Goal: Task Accomplishment & Management: Manage account settings

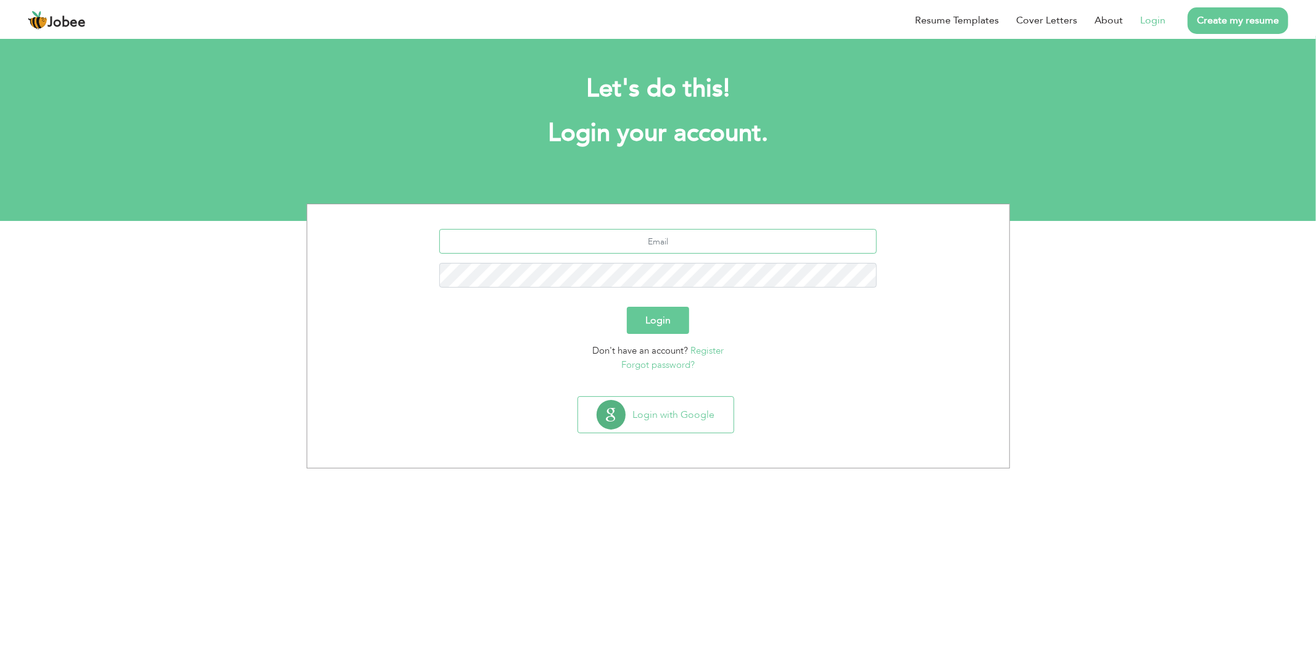
click at [668, 239] on input "text" at bounding box center [657, 241] width 437 height 25
type input "arifbudhni@gmail.com"
click at [675, 317] on button "Login" at bounding box center [658, 320] width 62 height 27
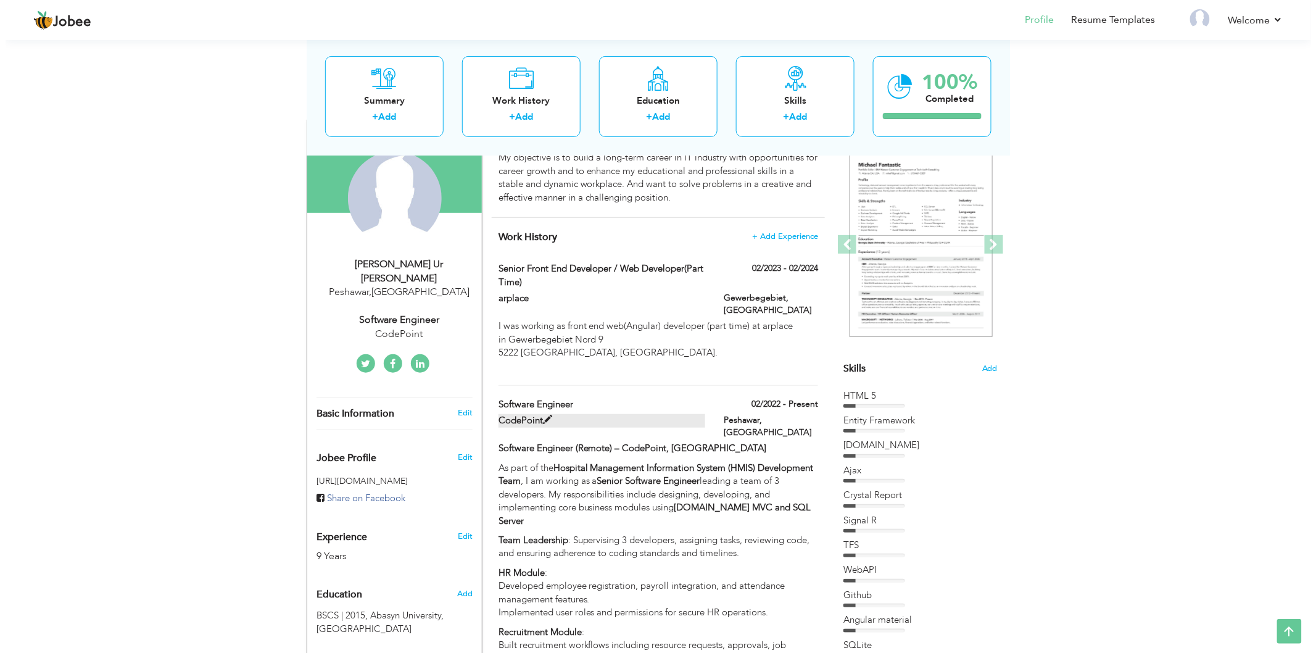
scroll to position [137, 0]
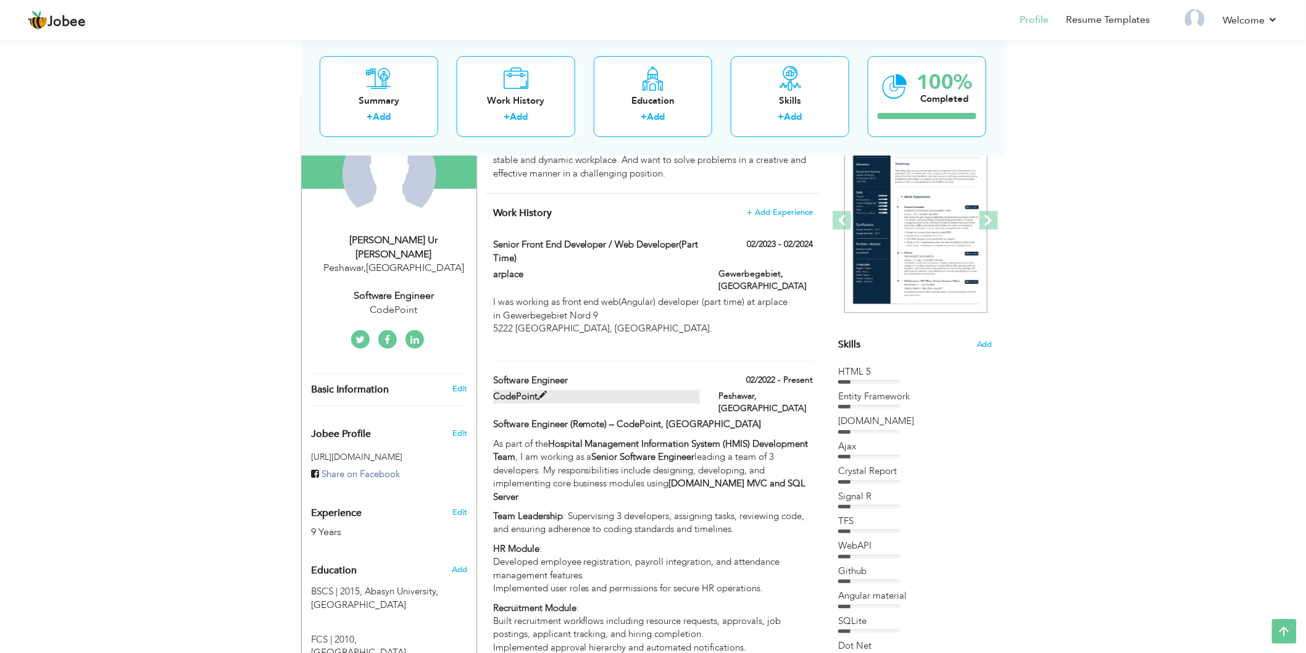
click at [542, 391] on span at bounding box center [541, 395] width 9 height 9
type input "Software Engineer"
type input "CodePoint"
type input "02/2022"
type input "Pakistan"
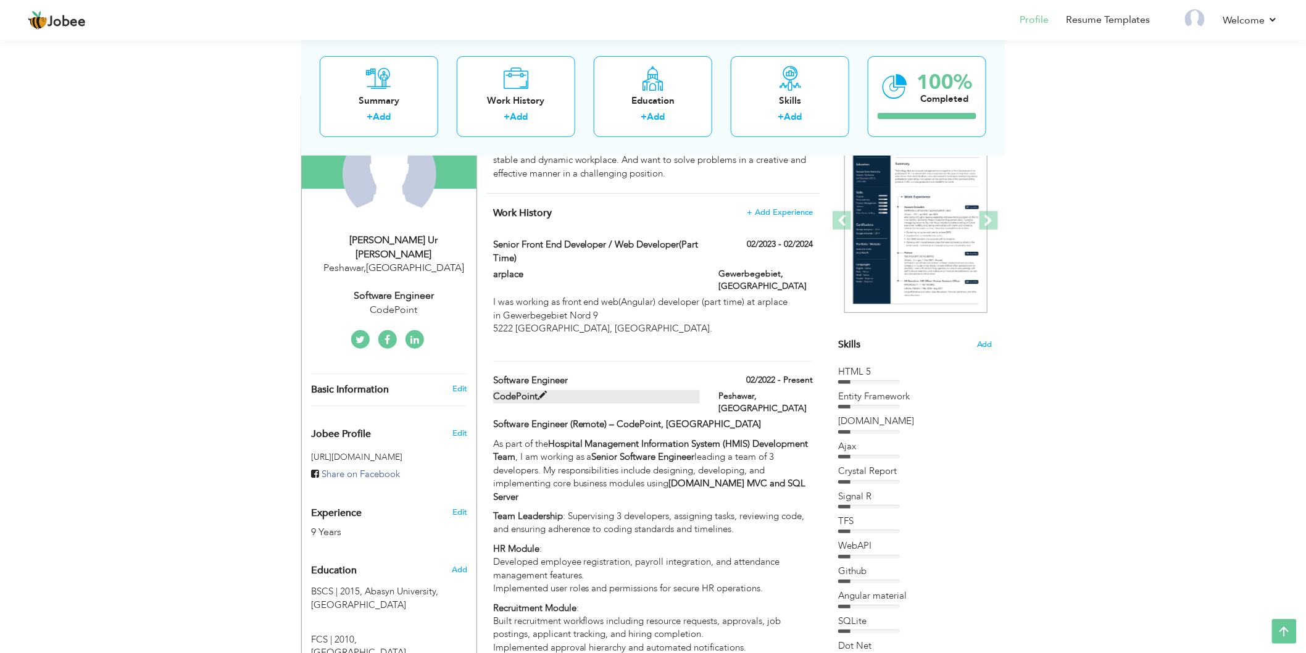
type input "Peshawar"
checkbox input "true"
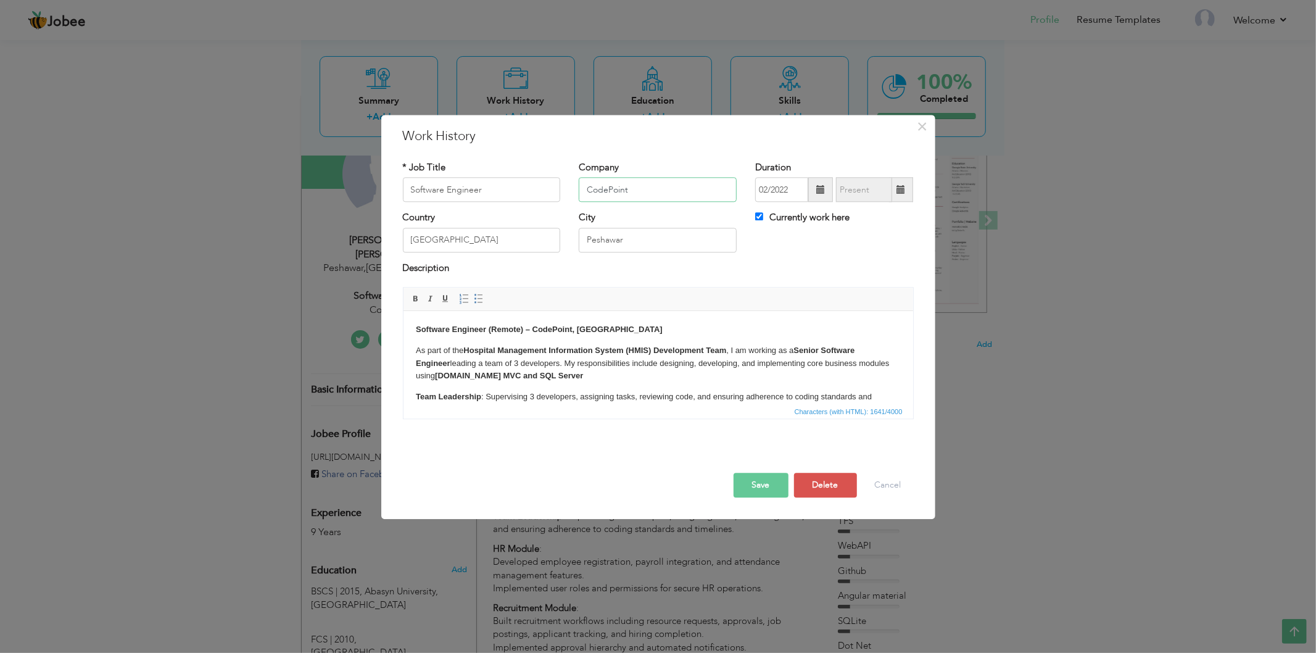
drag, startPoint x: 661, startPoint y: 189, endPoint x: 547, endPoint y: 187, distance: 114.2
click at [547, 187] on div "* Job Title Software Engineer Company CodePoint Duration 02/2022 Currently work…" at bounding box center [658, 186] width 529 height 50
type input "[DEMOGRAPHIC_DATA][GEOGRAPHIC_DATA]"
click at [540, 325] on strong "Software Engineer (Remote) – CodePoint, Portugal" at bounding box center [538, 329] width 247 height 9
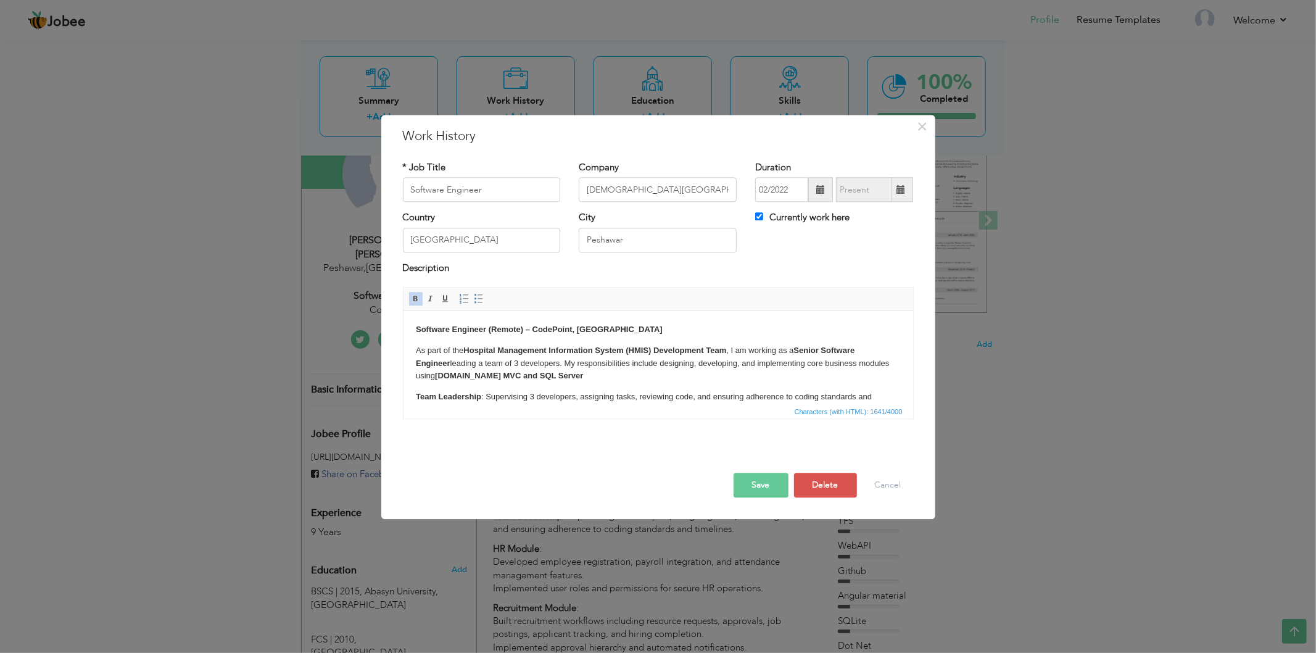
click at [484, 330] on strong "Software Engineer (Remote) – CodePoint, Portugal" at bounding box center [538, 329] width 247 height 9
click at [472, 375] on strong "ASP.NET MVC and SQL Server" at bounding box center [508, 375] width 148 height 9
click at [558, 377] on strong "Angular, .Net core webApis and SQL Server" at bounding box center [516, 375] width 164 height 9
click at [557, 374] on strong "Angular, .Net core webApis and SQL Server" at bounding box center [516, 375] width 164 height 9
click at [570, 375] on strong "Angular, .Net core webApis and SQL Server" at bounding box center [516, 375] width 164 height 9
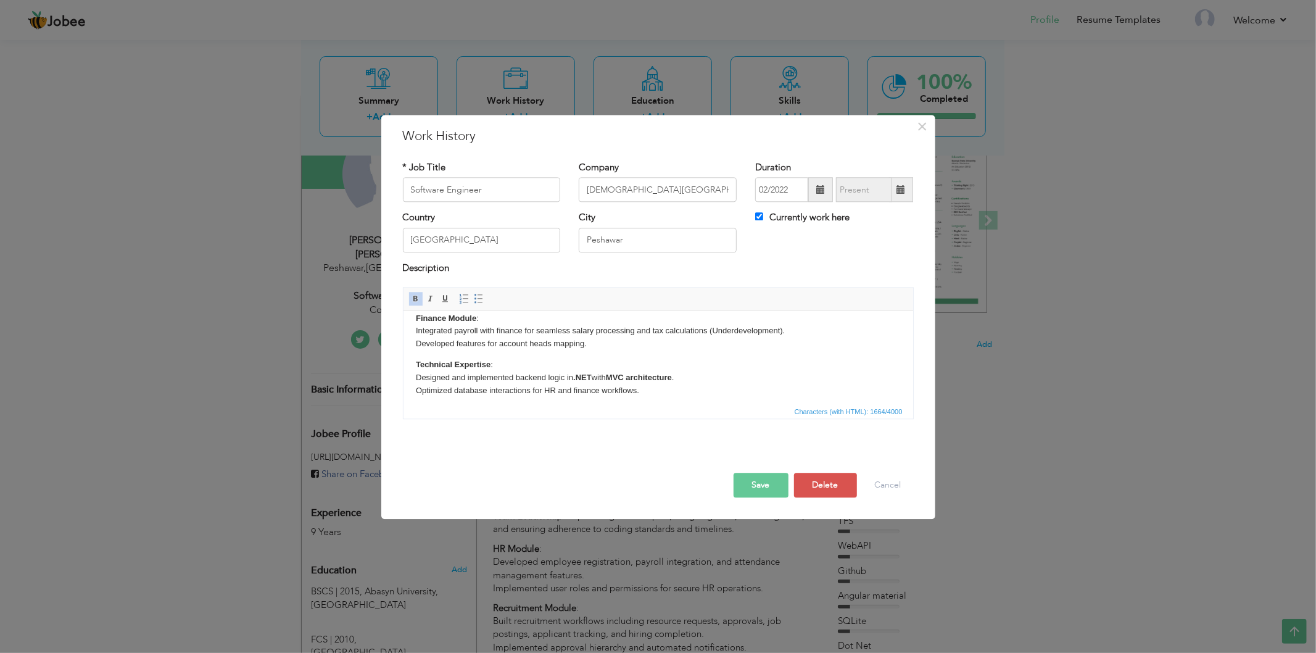
scroll to position [244, 0]
click at [574, 337] on strong ".NET" at bounding box center [582, 338] width 19 height 9
click at [417, 387] on strong "ASP.NET MVC" at bounding box center [458, 384] width 86 height 9
click at [426, 382] on strong "Angular" at bounding box center [430, 384] width 30 height 9
click at [440, 386] on strong "Angular" at bounding box center [430, 384] width 30 height 9
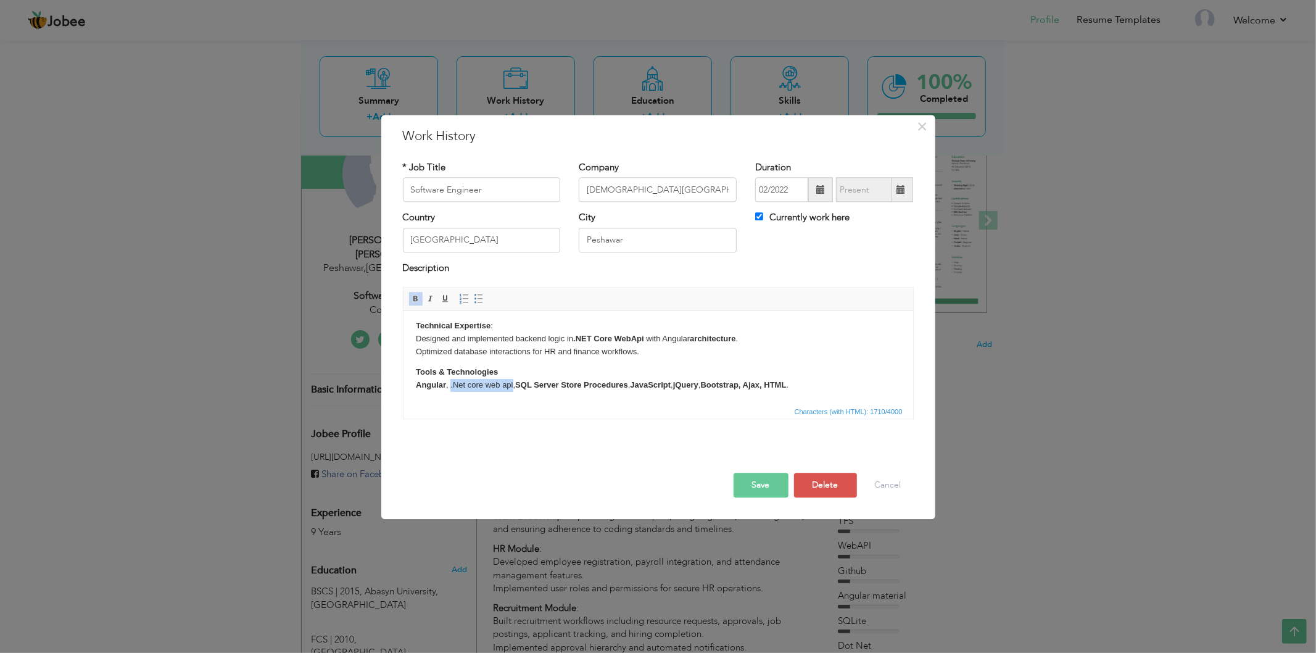
drag, startPoint x: 452, startPoint y: 385, endPoint x: 513, endPoint y: 382, distance: 61.2
click at [513, 382] on body "Software Engineer – Lady Reading Hospital (LRH) As part of the Hospital Managem…" at bounding box center [657, 235] width 485 height 313
click at [410, 299] on link "Bold" at bounding box center [416, 299] width 14 height 14
click at [521, 394] on html "Software Engineer – Lady Reading Hospital (LRH) As part of the Hospital Managem…" at bounding box center [658, 236] width 510 height 338
click at [632, 386] on body "Software Engineer – Lady Reading Hospital (LRH) As part of the Hospital Managem…" at bounding box center [657, 235] width 485 height 313
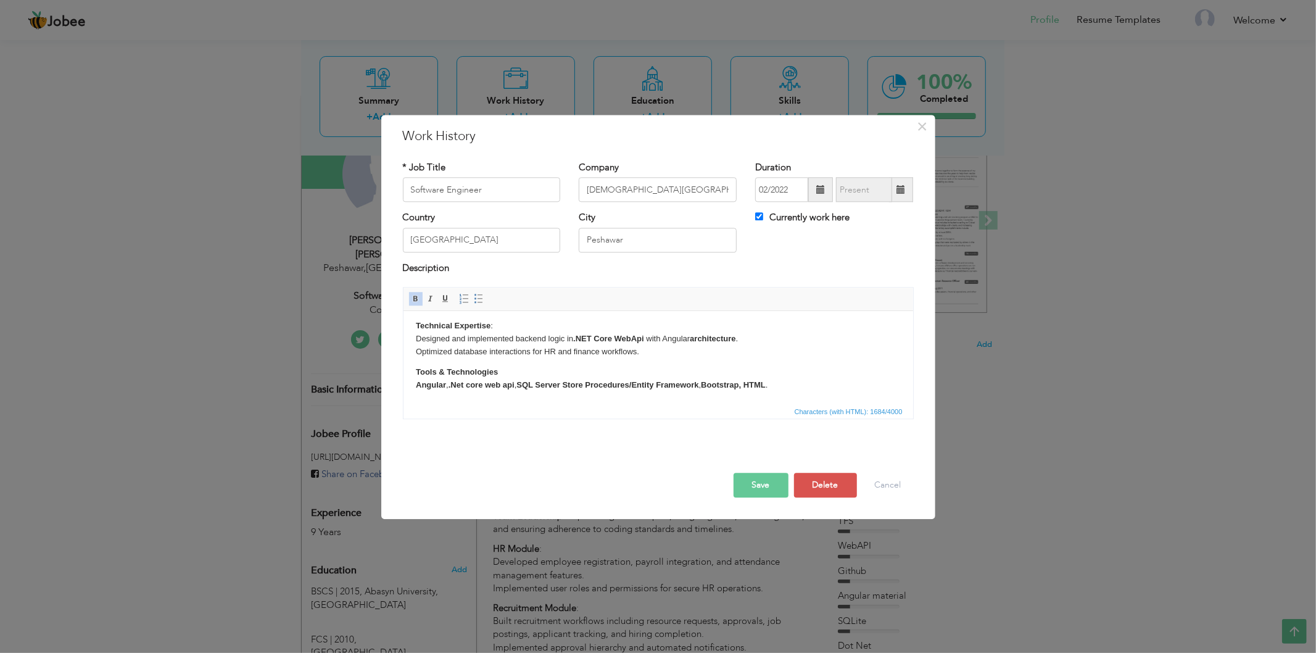
click at [757, 483] on button "Save" at bounding box center [761, 485] width 55 height 25
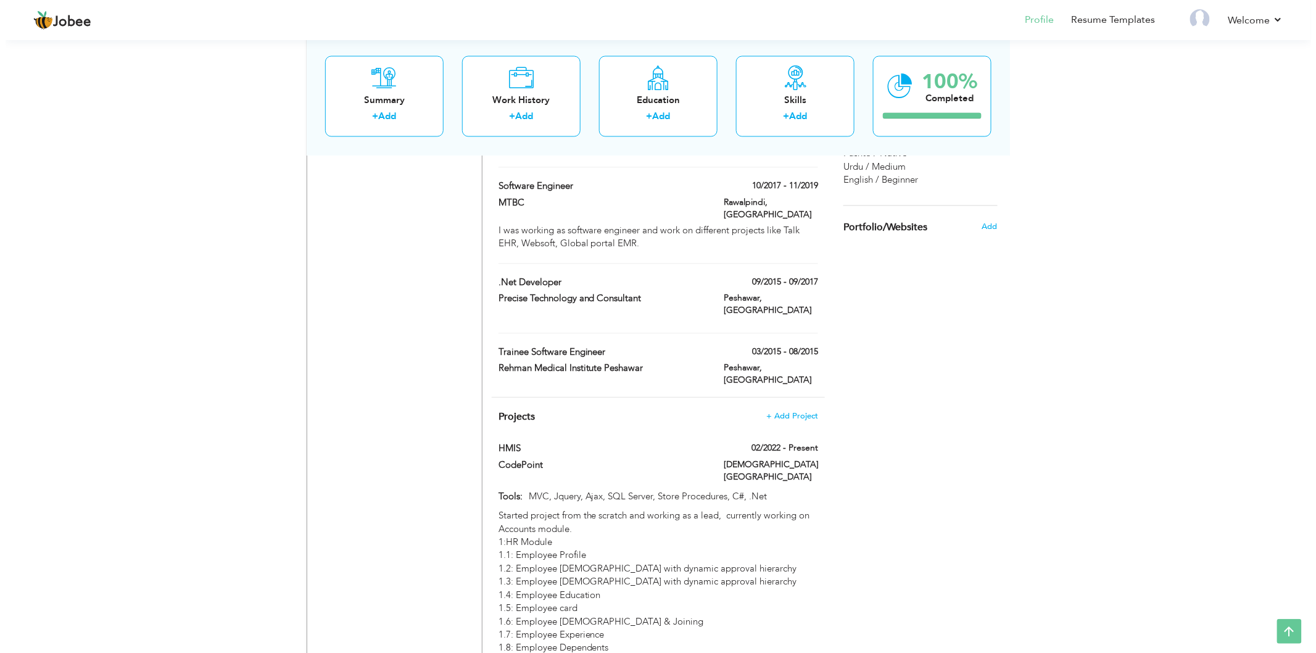
scroll to position [960, 0]
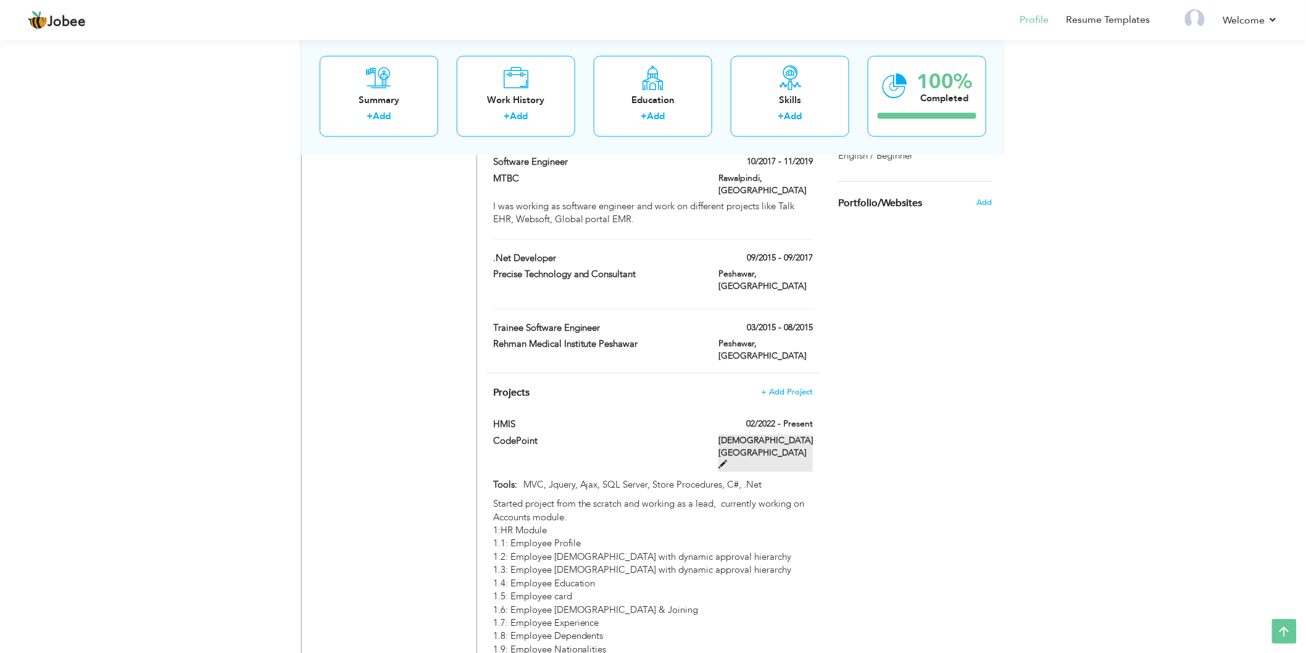
click at [727, 460] on span at bounding box center [722, 464] width 9 height 9
type input "HMIS"
type input "CodePoint"
type input "02/2022"
type input "MVC, Jquery, Ajax, SQL Server, Store Procedures, C#, .Net"
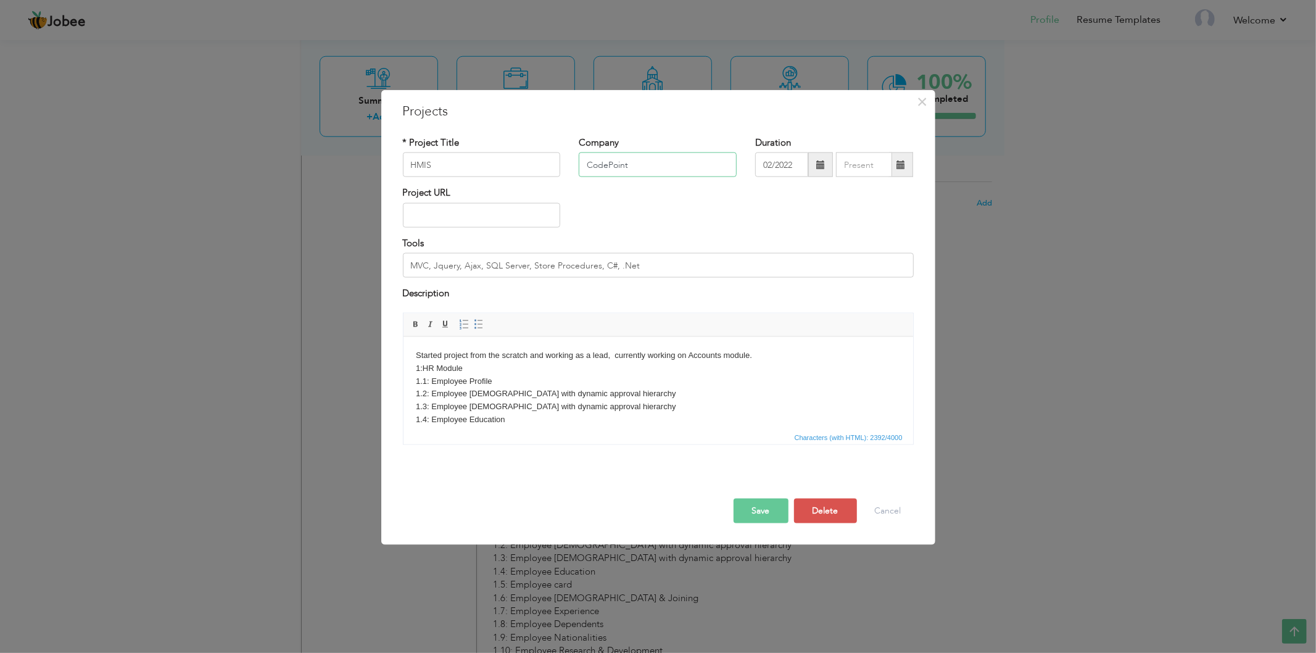
drag, startPoint x: 638, startPoint y: 173, endPoint x: 472, endPoint y: 158, distance: 166.7
click at [472, 158] on div "* Project Title HMIS Company CodePoint Duration 02/2022" at bounding box center [658, 161] width 529 height 50
type input "[DEMOGRAPHIC_DATA][GEOGRAPHIC_DATA]"
click at [411, 263] on input "MVC, Jquery, Ajax, SQL Server, Store Procedures, C#, .Net" at bounding box center [658, 265] width 511 height 25
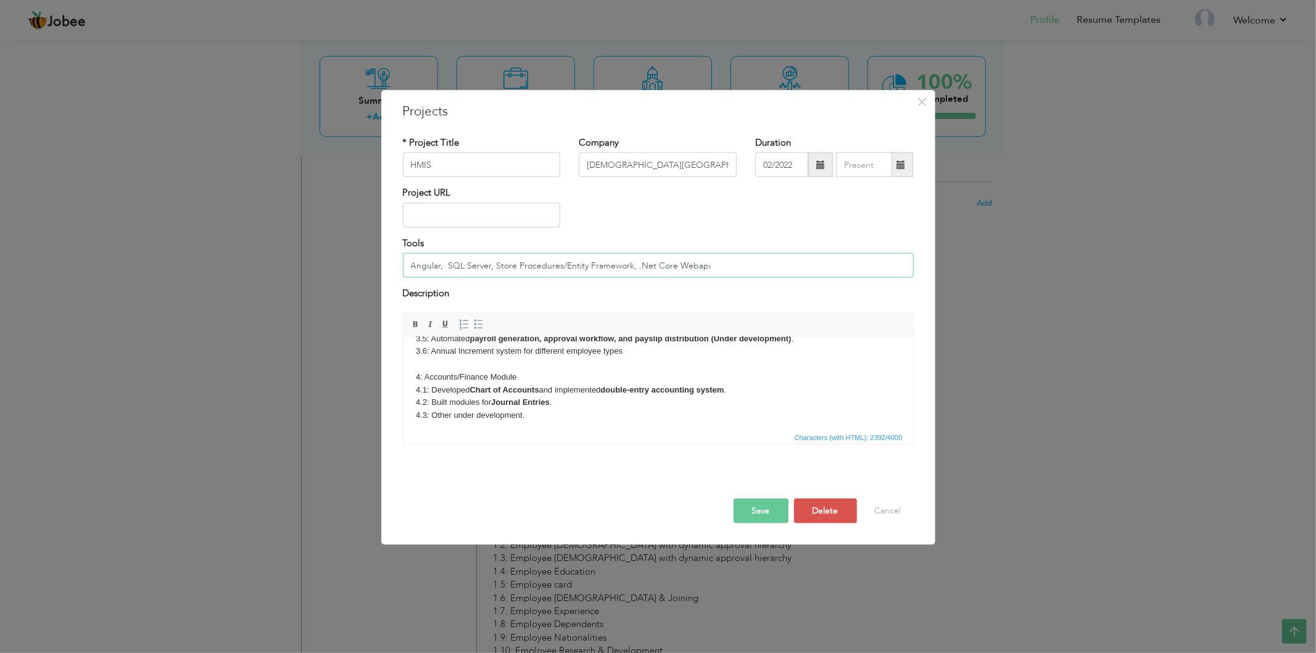
scroll to position [433, 0]
type input "Angular, SQL Server, Store Procedures/Entity Framework, .Net Core Webapi"
click at [764, 513] on button "Save" at bounding box center [761, 510] width 55 height 25
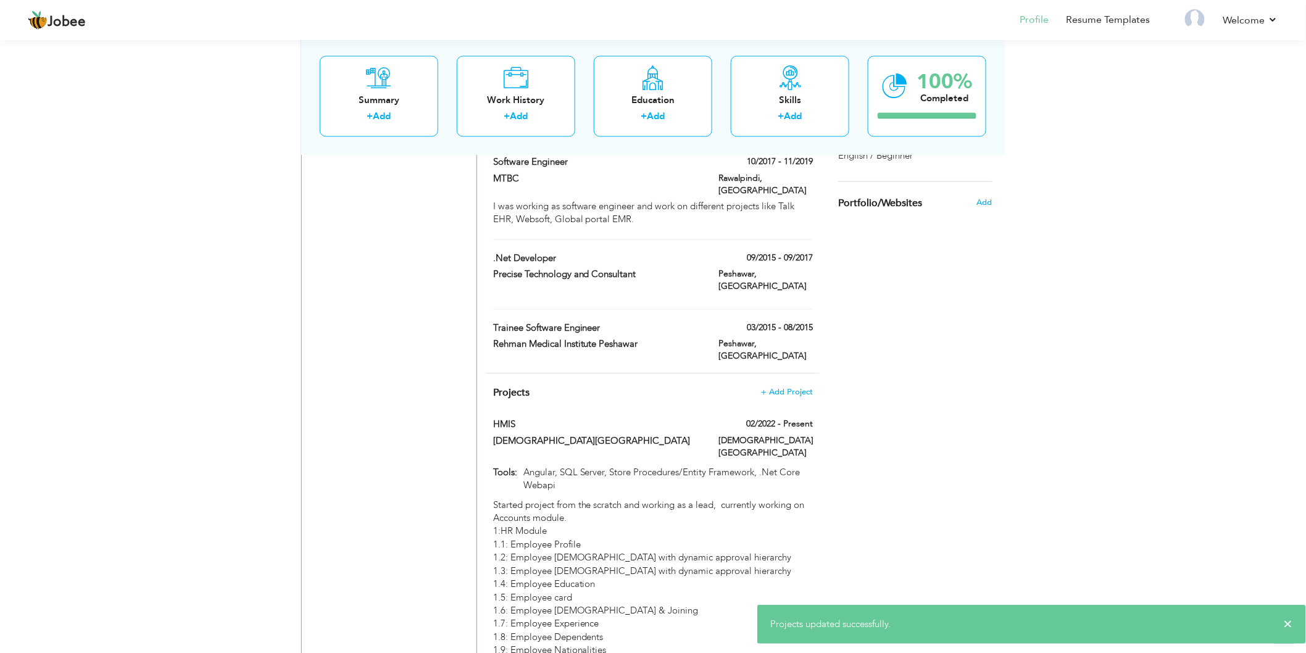
scroll to position [1028, 0]
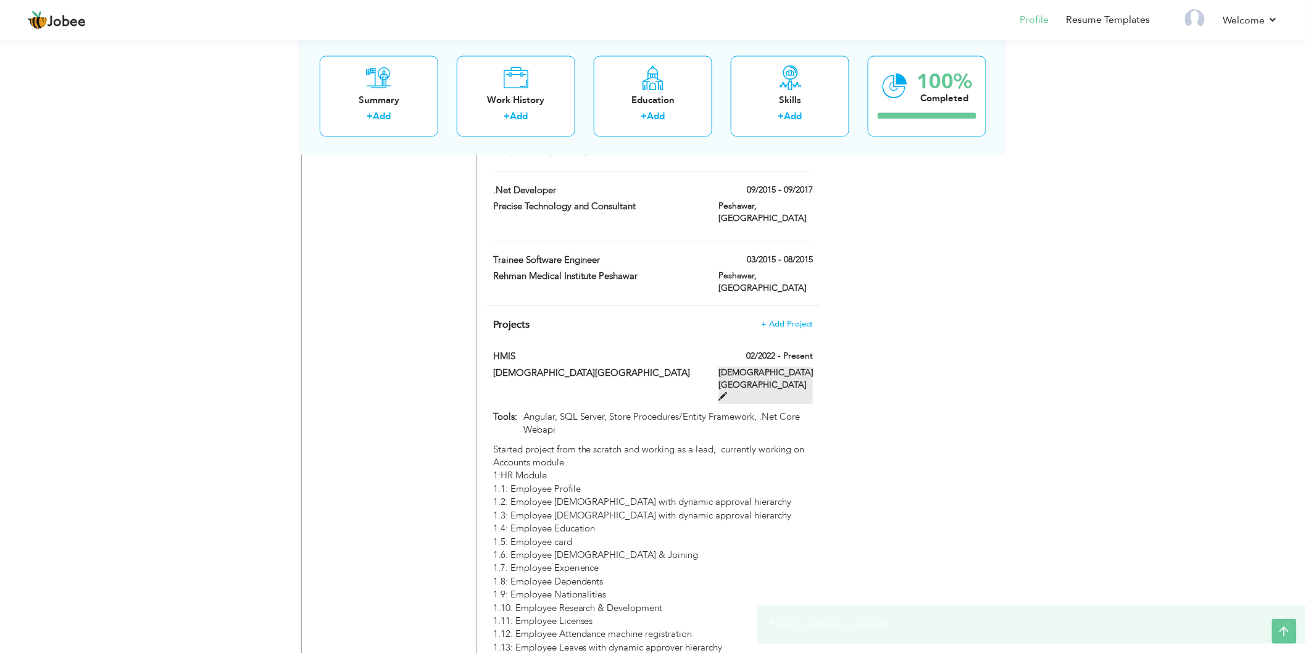
click at [727, 392] on span at bounding box center [722, 396] width 9 height 9
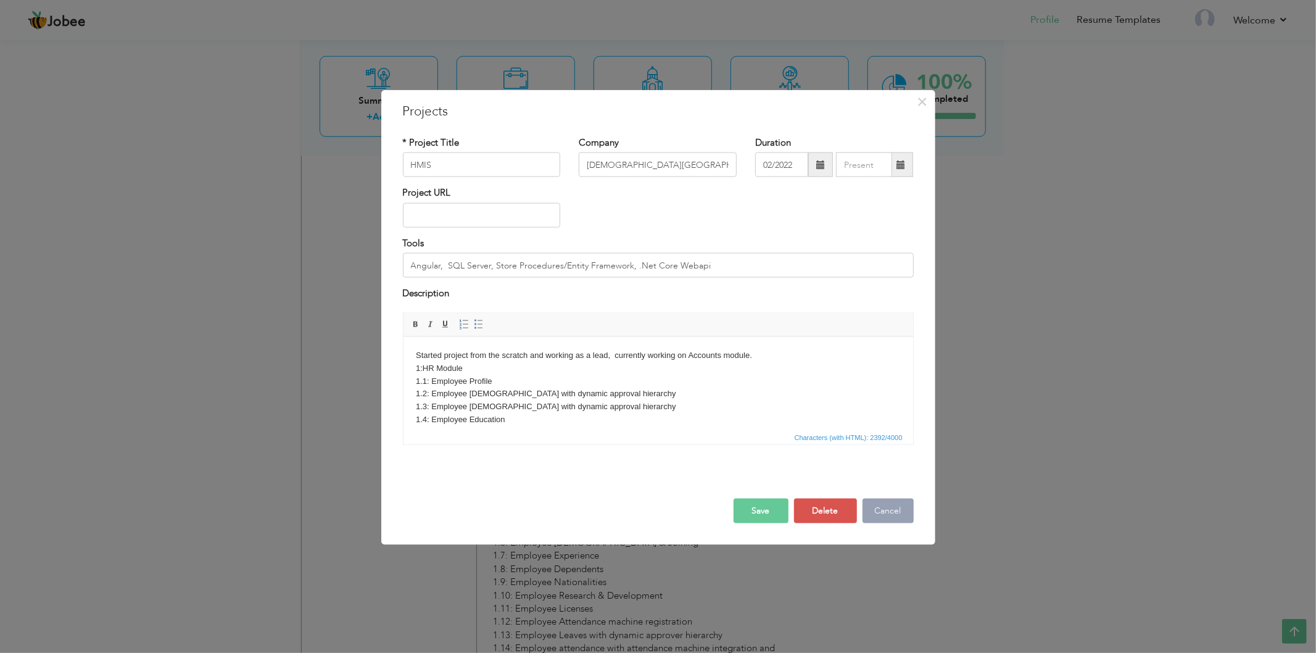
click at [895, 514] on button "Cancel" at bounding box center [888, 510] width 51 height 25
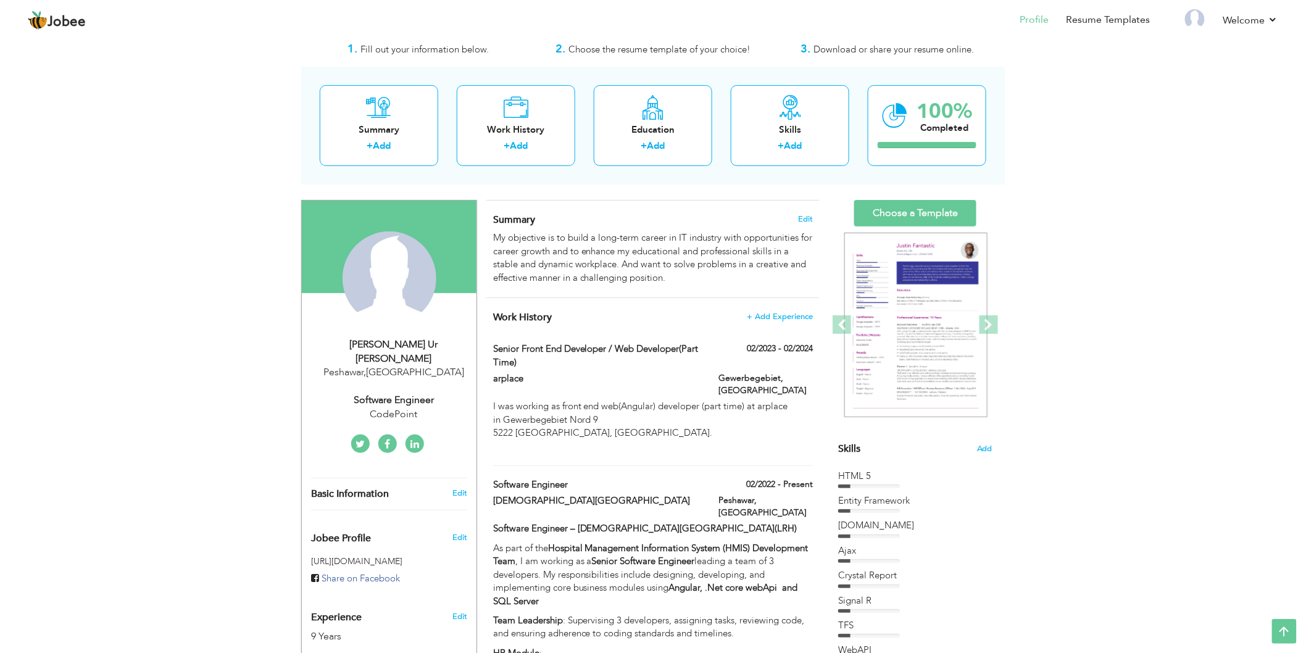
scroll to position [0, 0]
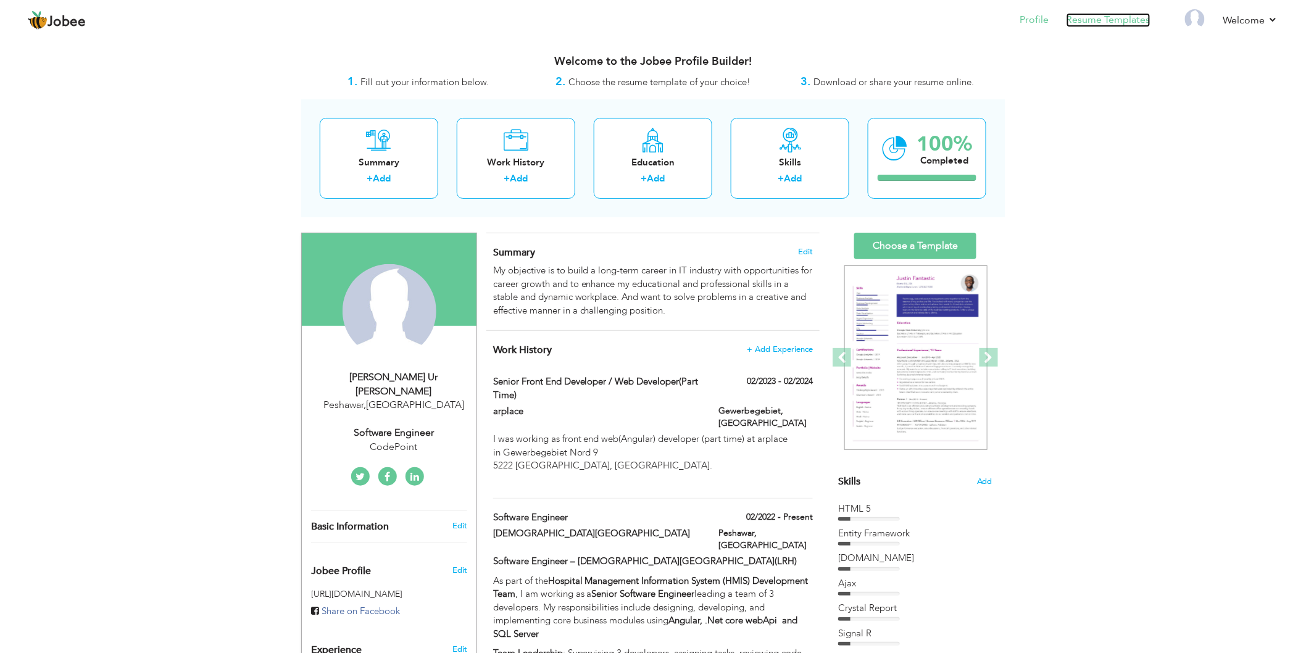
click at [1091, 19] on link "Resume Templates" at bounding box center [1108, 20] width 84 height 14
click at [398, 440] on div "CodePoint" at bounding box center [393, 447] width 165 height 14
type input "Arif"
type input "Ur Rehman"
type input "03339364207"
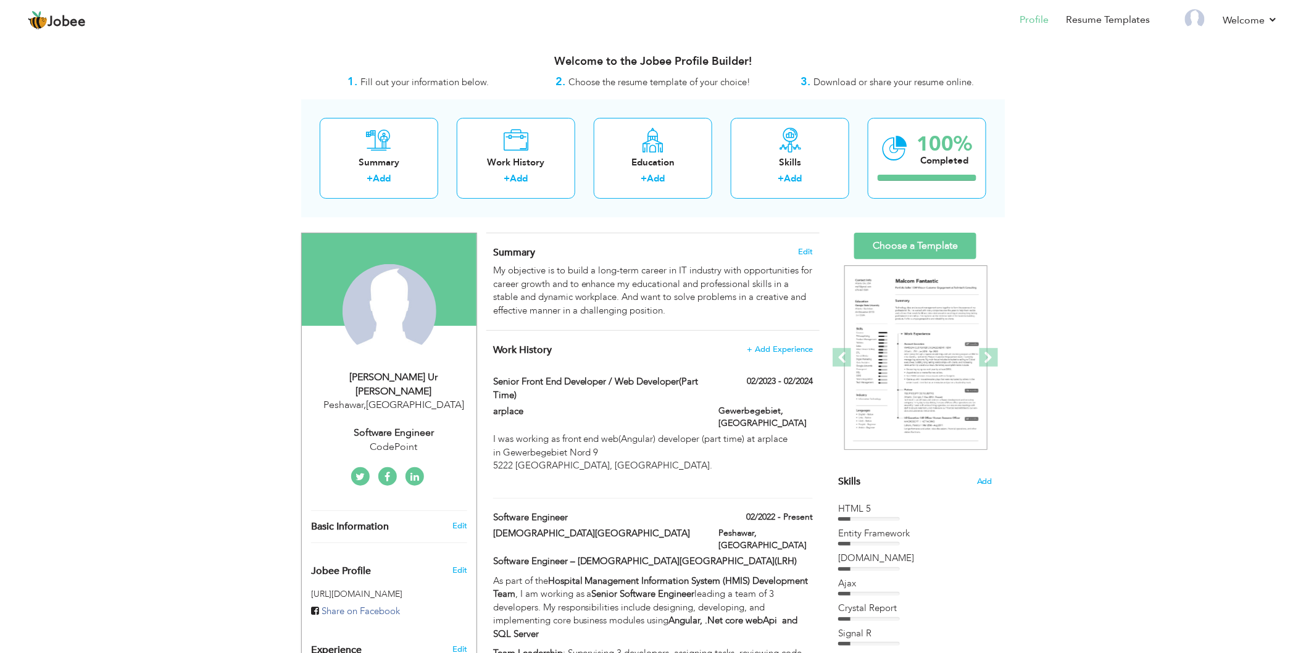
select select "number:166"
type input "Peshawar"
select select "number:11"
type input "CodePoint"
type input "Software Engineer"
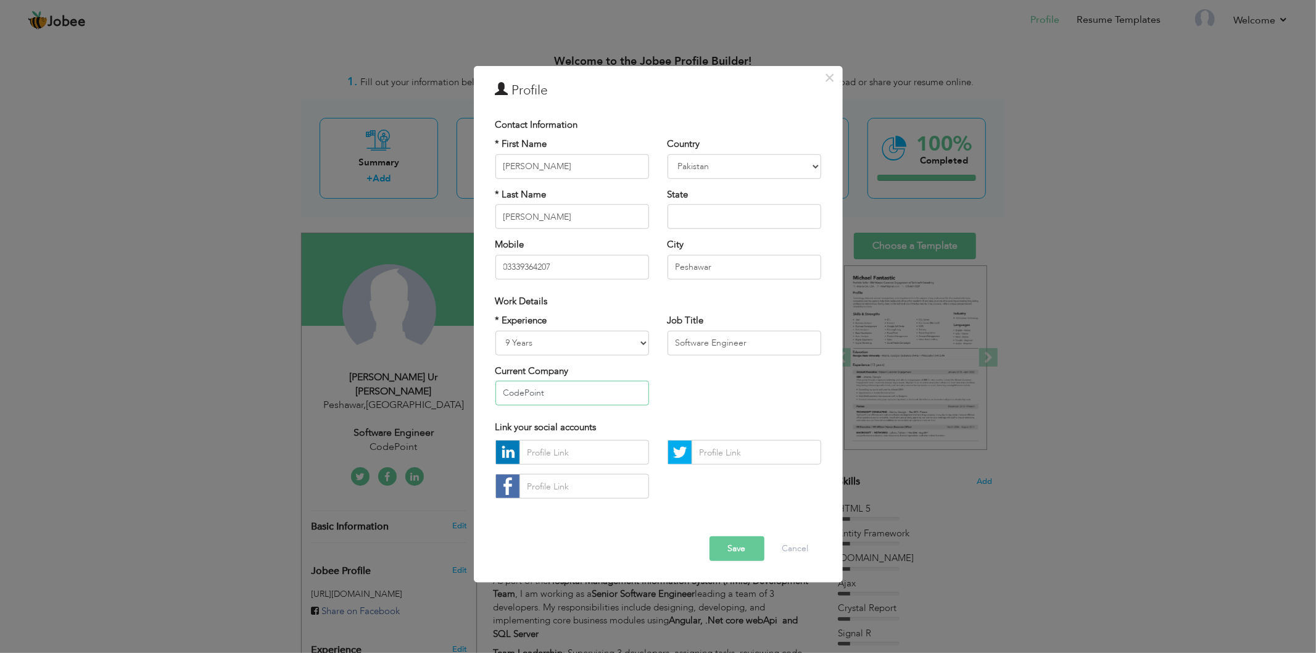
drag, startPoint x: 553, startPoint y: 397, endPoint x: 359, endPoint y: 391, distance: 194.5
click at [359, 391] on div "× Profile Contact Information * First Name Arif * Last Name Ur Rehman" at bounding box center [658, 326] width 1316 height 653
click at [546, 398] on input "Lady Readi Hospital" at bounding box center [572, 393] width 154 height 25
type input "Lady Readig Hospital"
click at [734, 554] on button "Save" at bounding box center [737, 548] width 55 height 25
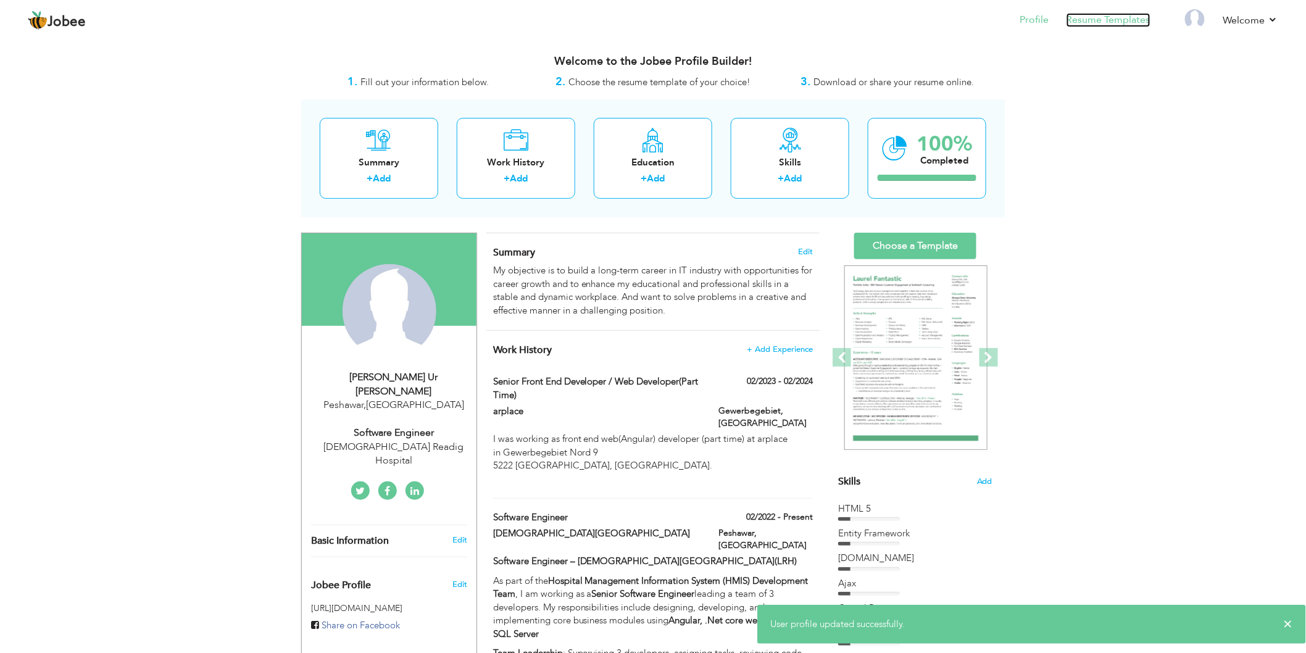
click at [1100, 23] on link "Resume Templates" at bounding box center [1108, 20] width 84 height 14
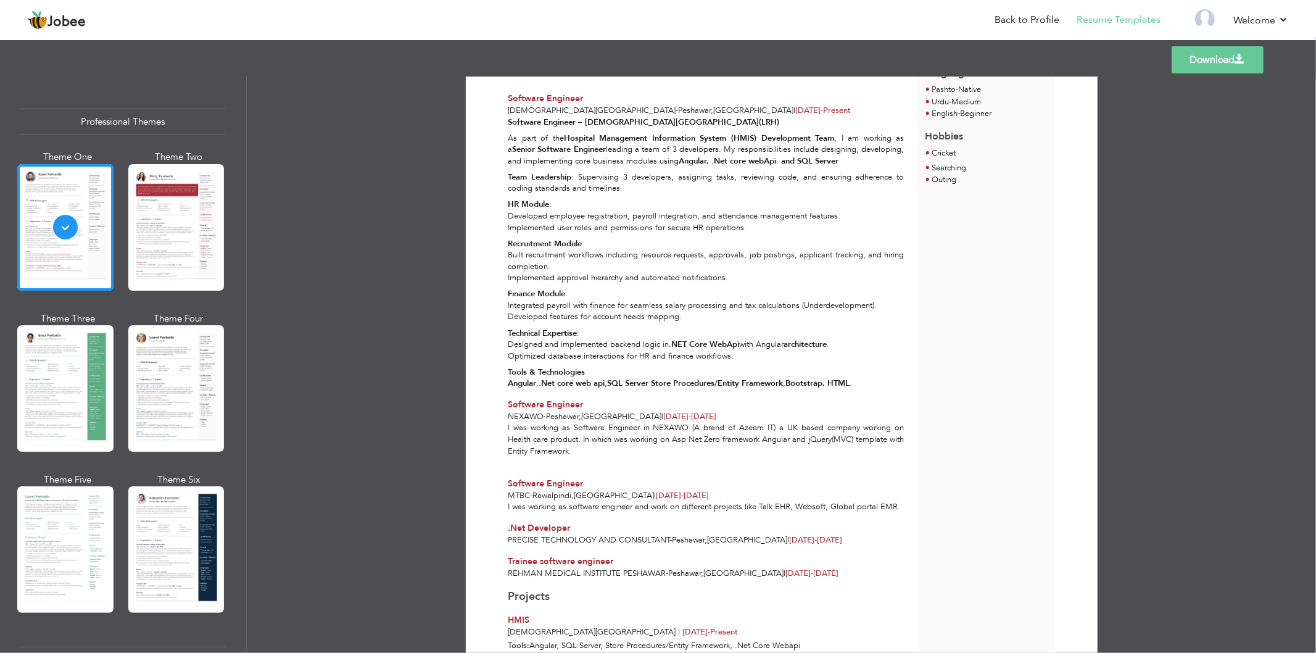
scroll to position [342, 0]
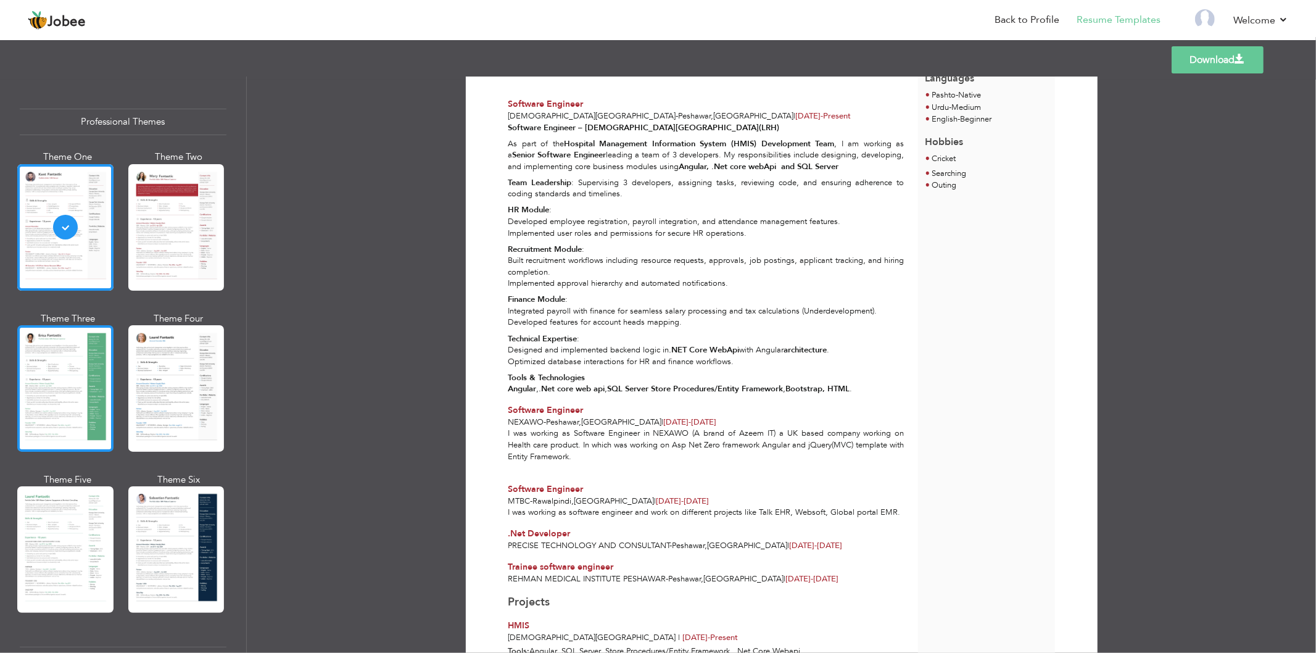
click at [49, 377] on div at bounding box center [65, 388] width 96 height 126
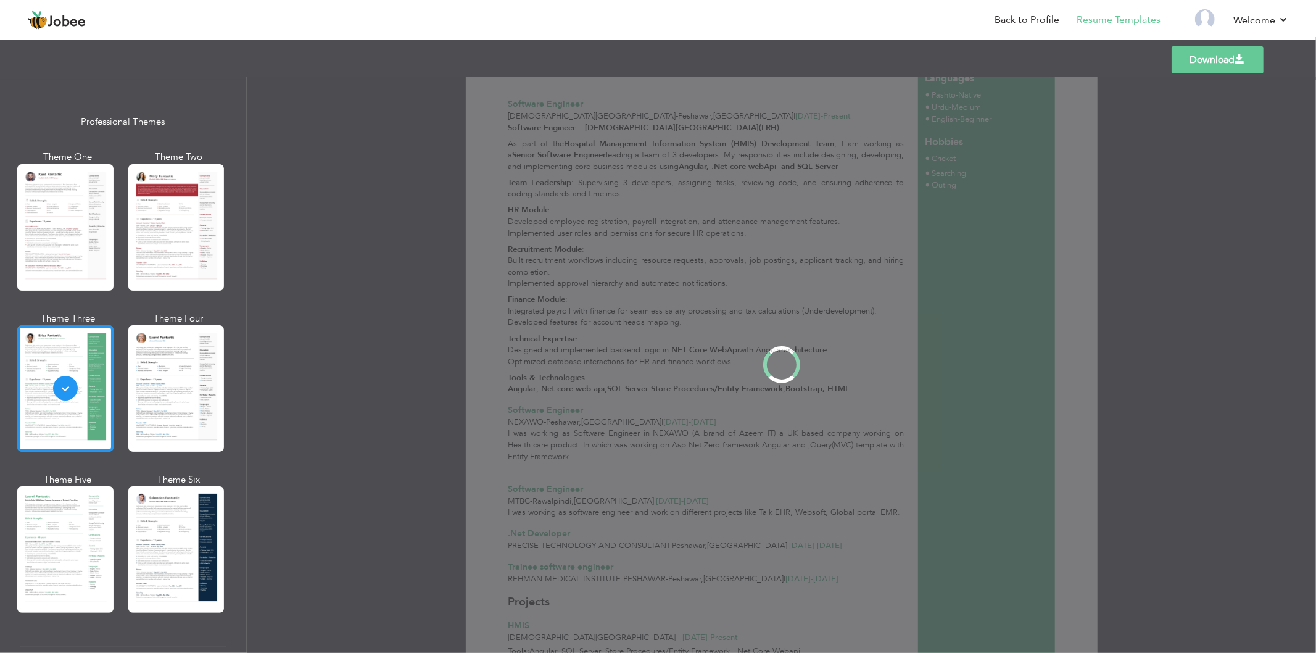
scroll to position [0, 0]
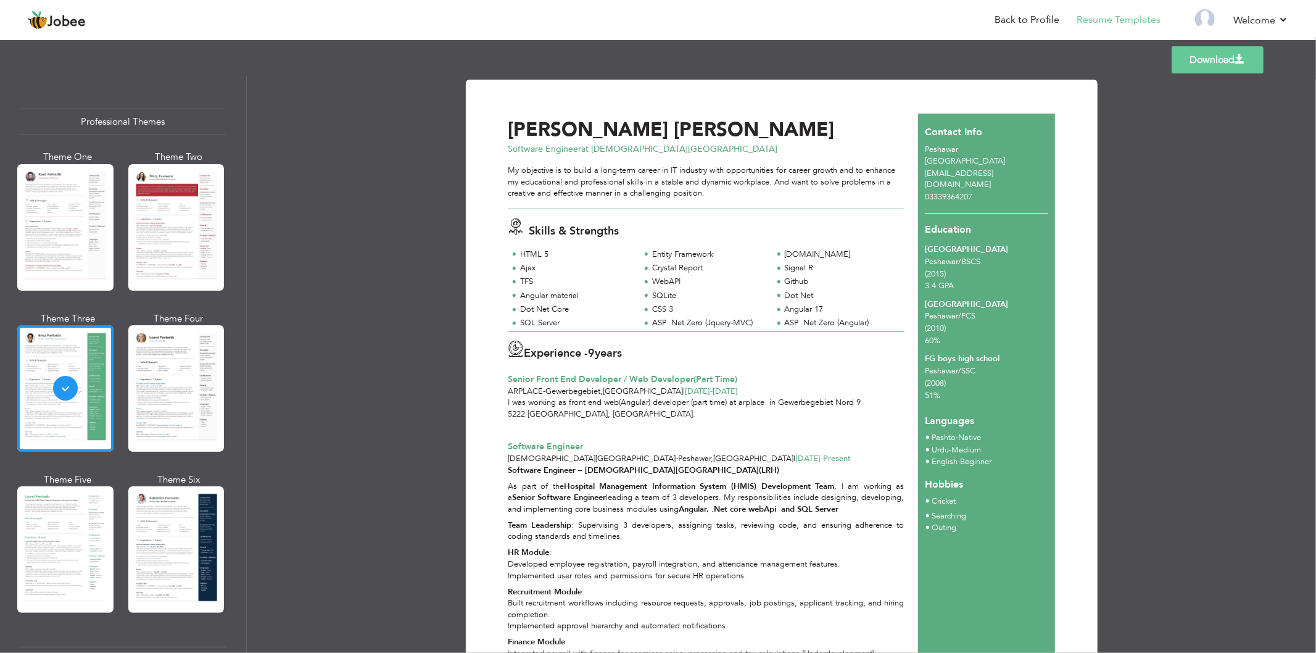
click at [1230, 64] on link "Download" at bounding box center [1218, 59] width 92 height 27
click at [1284, 21] on link "Welcome" at bounding box center [1260, 20] width 55 height 15
click at [1211, 83] on link "Log off" at bounding box center [1232, 83] width 111 height 27
